Goal: Check status: Check status

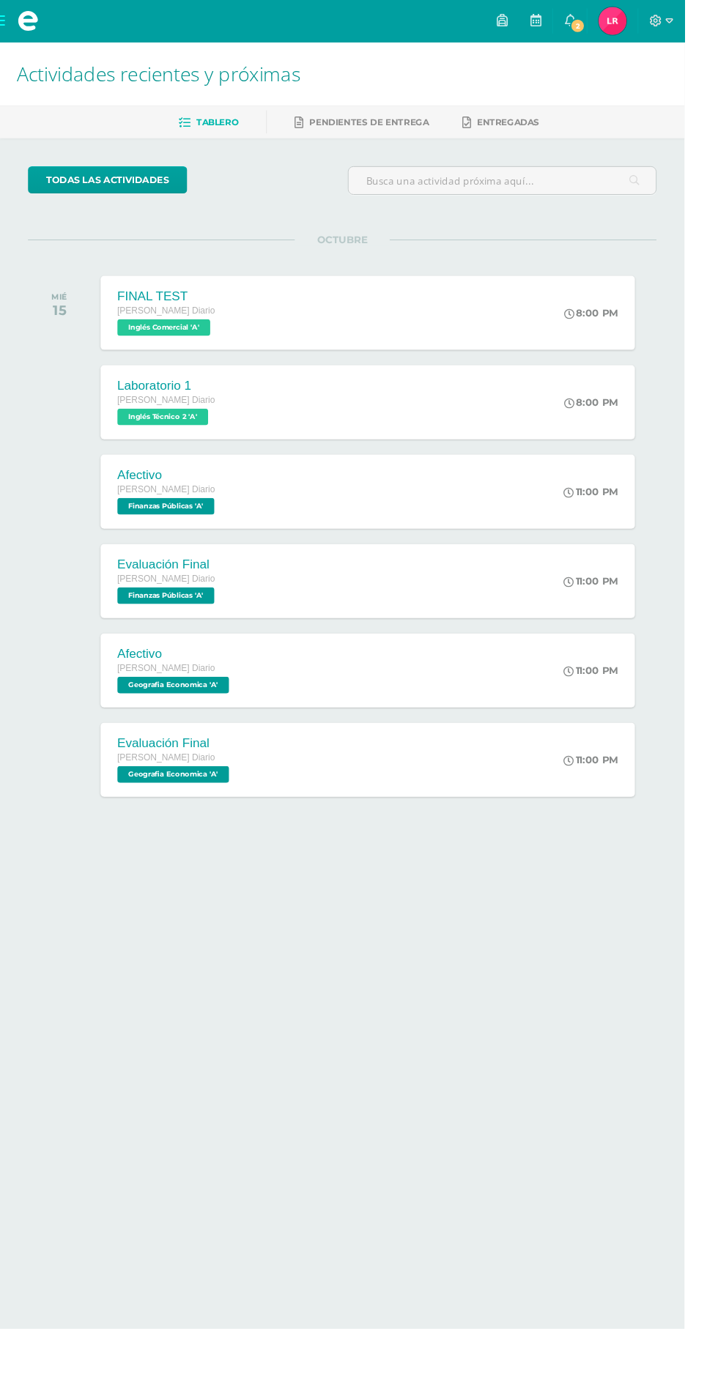
click at [660, 26] on span "Luis Eduardo Mi Perfil" at bounding box center [642, 21] width 35 height 29
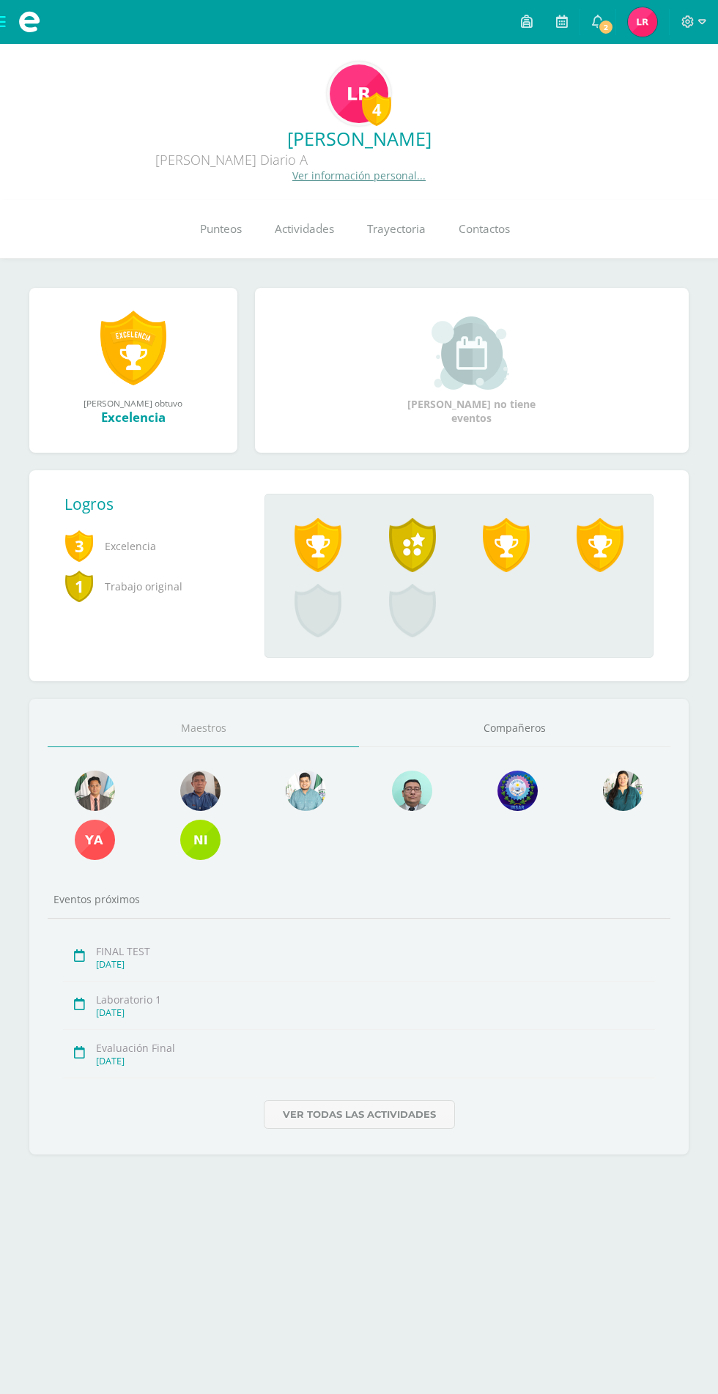
click at [219, 238] on link "Punteos" at bounding box center [220, 229] width 75 height 59
